Goal: Task Accomplishment & Management: Use online tool/utility

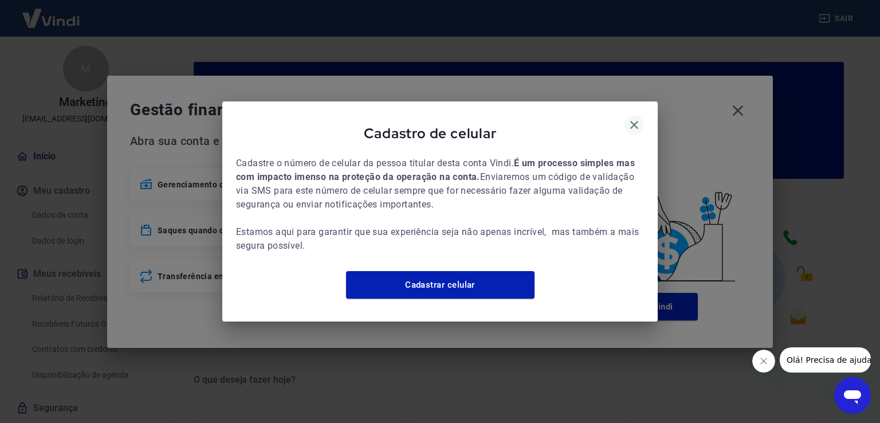
click at [628, 120] on icon "button" at bounding box center [634, 125] width 14 height 14
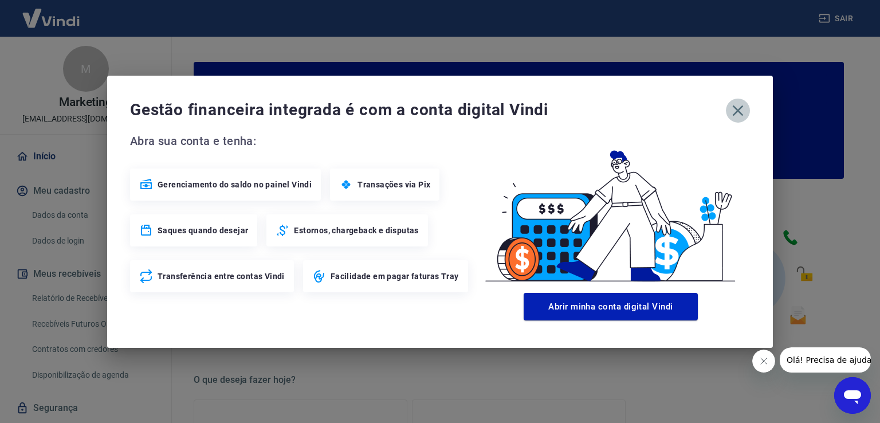
click at [735, 112] on icon "button" at bounding box center [738, 110] width 11 height 11
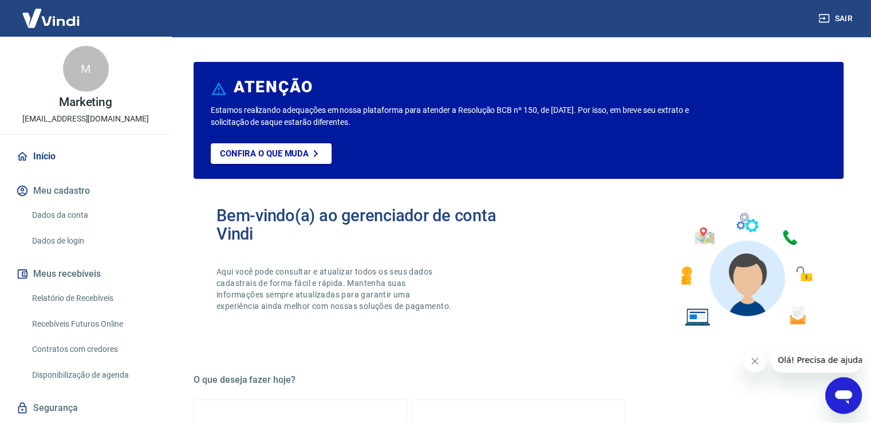
click at [84, 298] on link "Relatório de Recebíveis" at bounding box center [92, 297] width 130 height 23
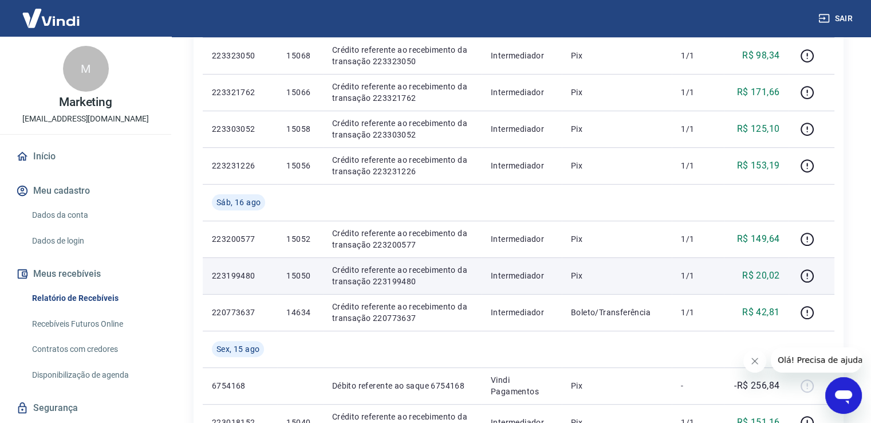
scroll to position [286, 0]
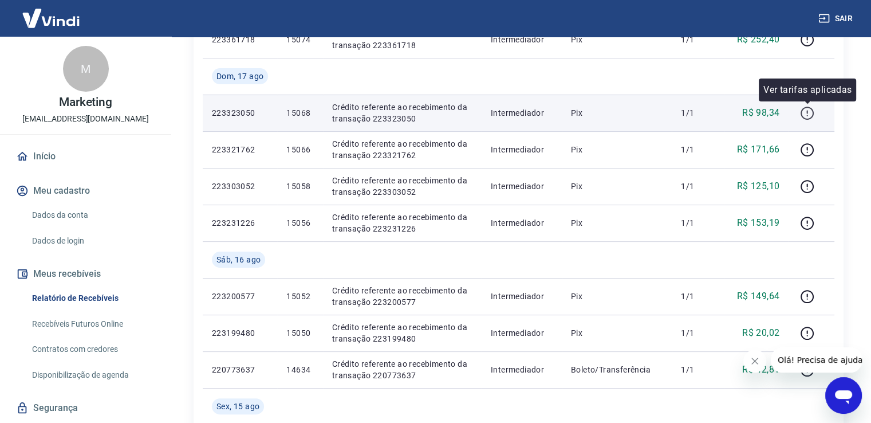
click at [805, 113] on icon "button" at bounding box center [807, 113] width 14 height 14
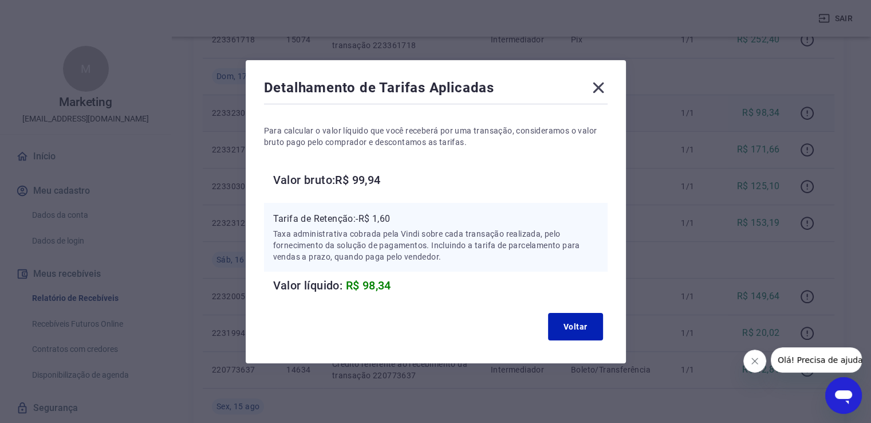
click at [607, 85] on icon at bounding box center [598, 87] width 18 height 18
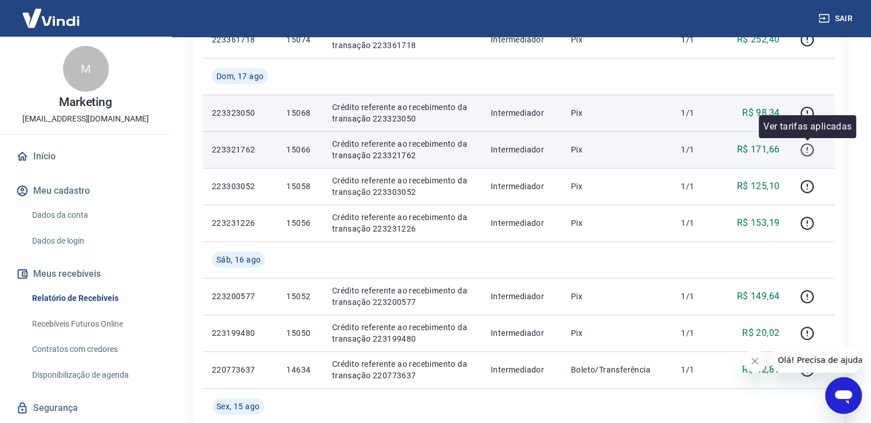
click at [809, 149] on icon "button" at bounding box center [807, 150] width 14 height 14
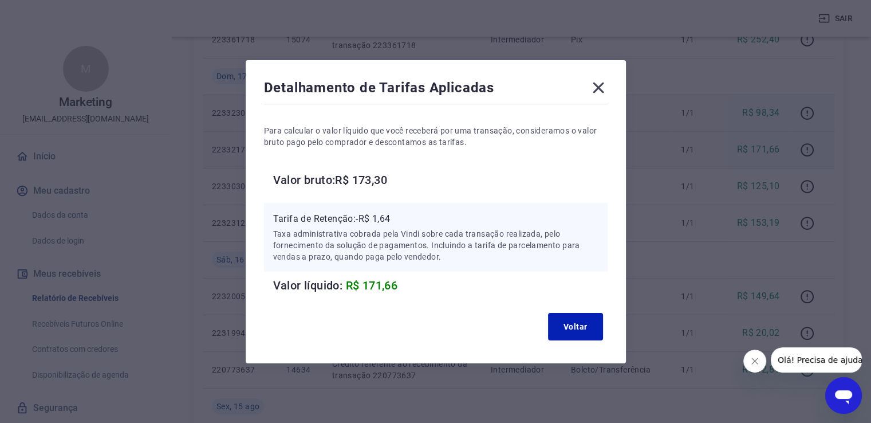
click at [603, 87] on icon at bounding box center [598, 87] width 11 height 11
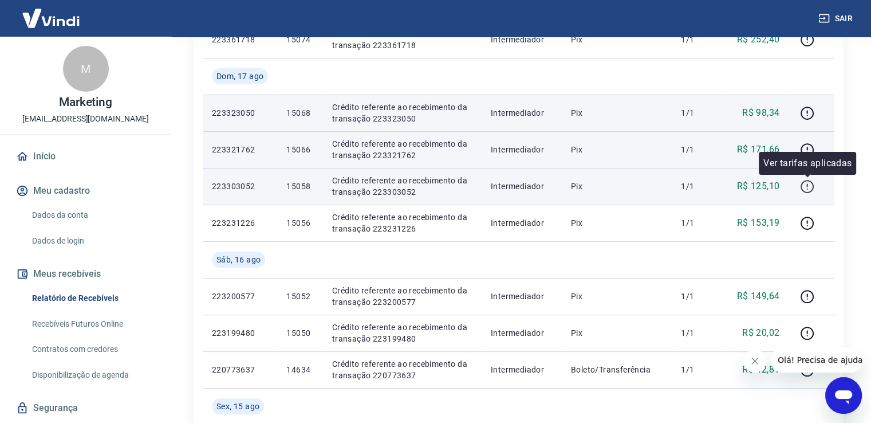
click at [809, 184] on icon "button" at bounding box center [807, 186] width 14 height 14
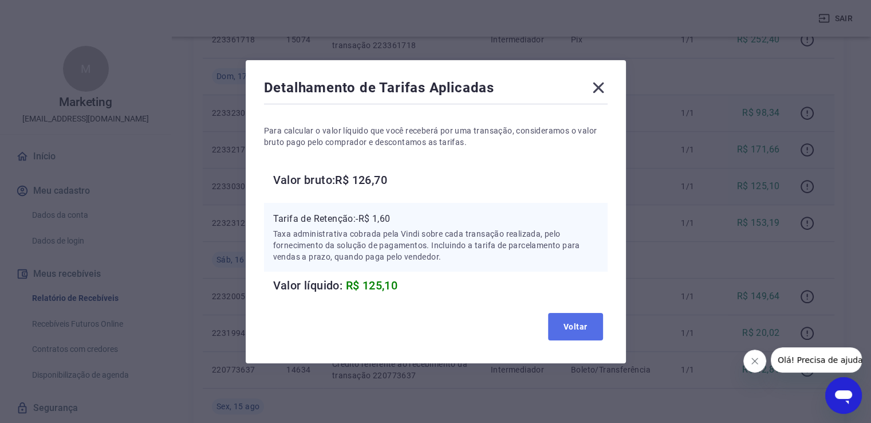
click at [581, 328] on button "Voltar" at bounding box center [575, 326] width 55 height 27
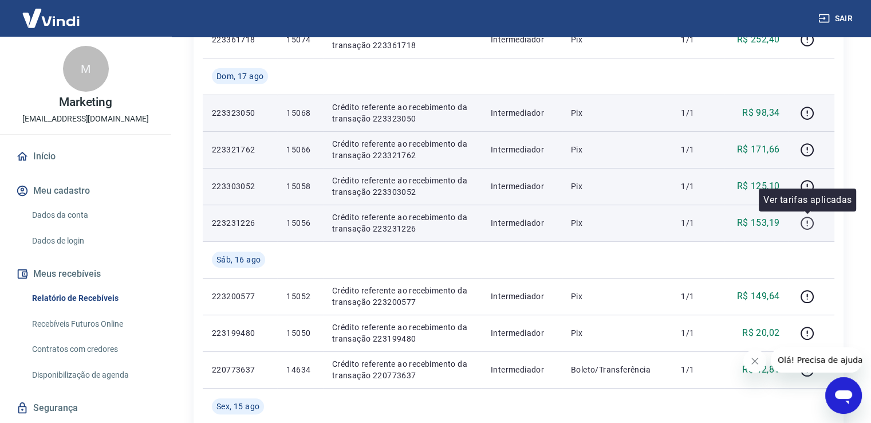
click at [809, 221] on icon "button" at bounding box center [807, 223] width 14 height 14
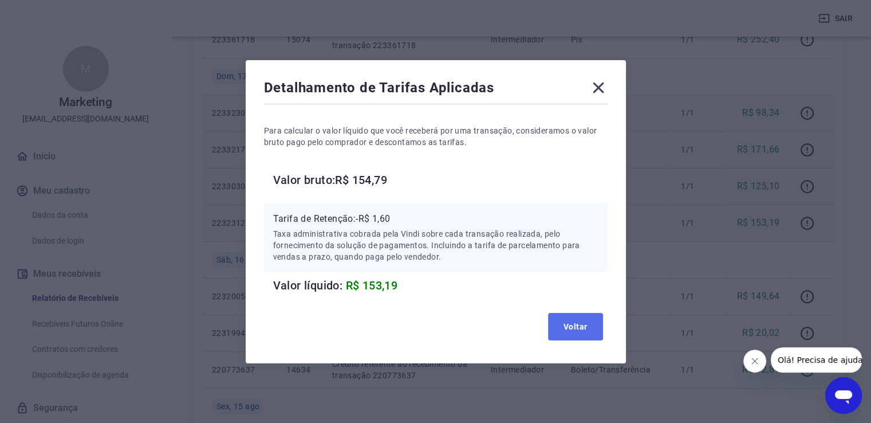
click at [580, 328] on button "Voltar" at bounding box center [575, 326] width 55 height 27
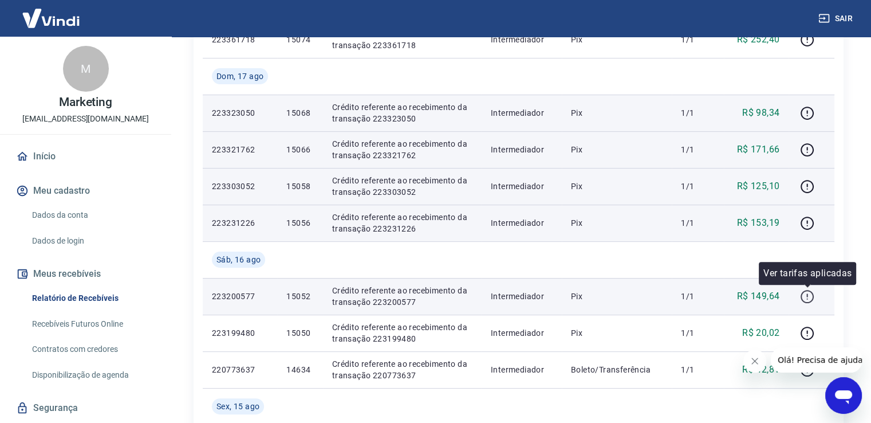
click at [810, 296] on icon "button" at bounding box center [807, 296] width 14 height 14
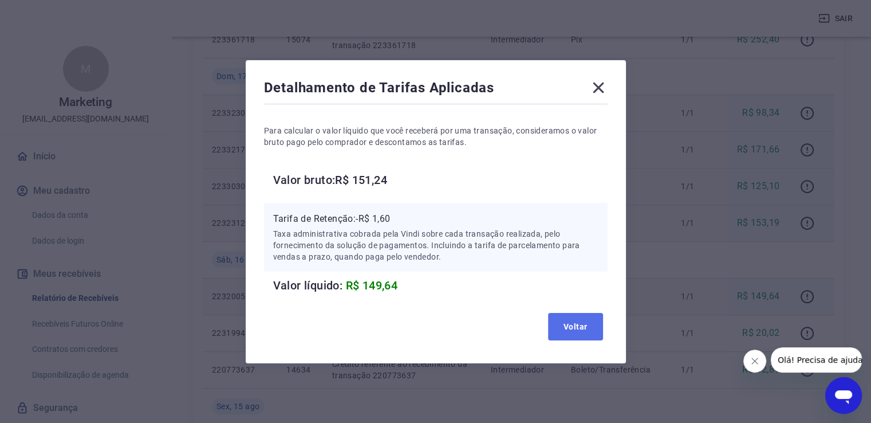
click at [588, 324] on button "Voltar" at bounding box center [575, 326] width 55 height 27
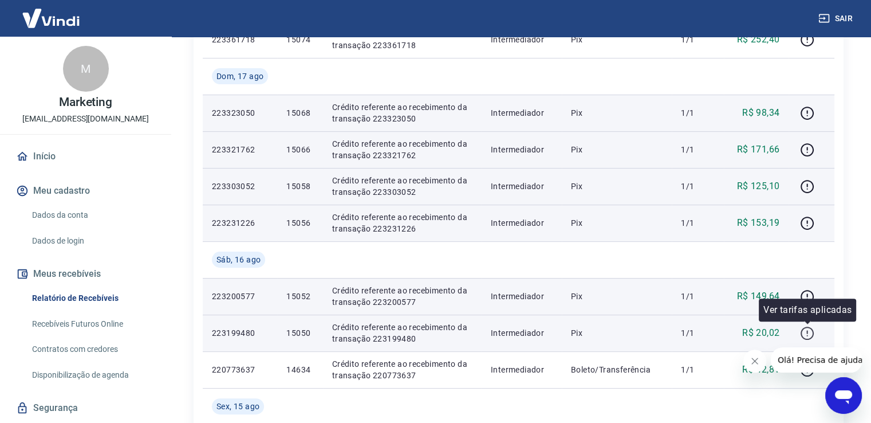
click at [808, 335] on icon "button" at bounding box center [806, 335] width 1 height 1
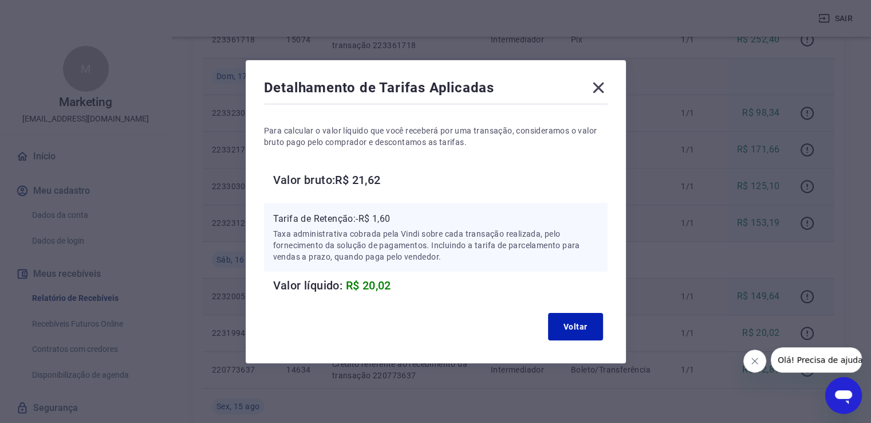
drag, startPoint x: 603, startPoint y: 82, endPoint x: 603, endPoint y: 94, distance: 11.5
click at [603, 83] on icon at bounding box center [598, 87] width 18 height 18
